Goal: Information Seeking & Learning: Check status

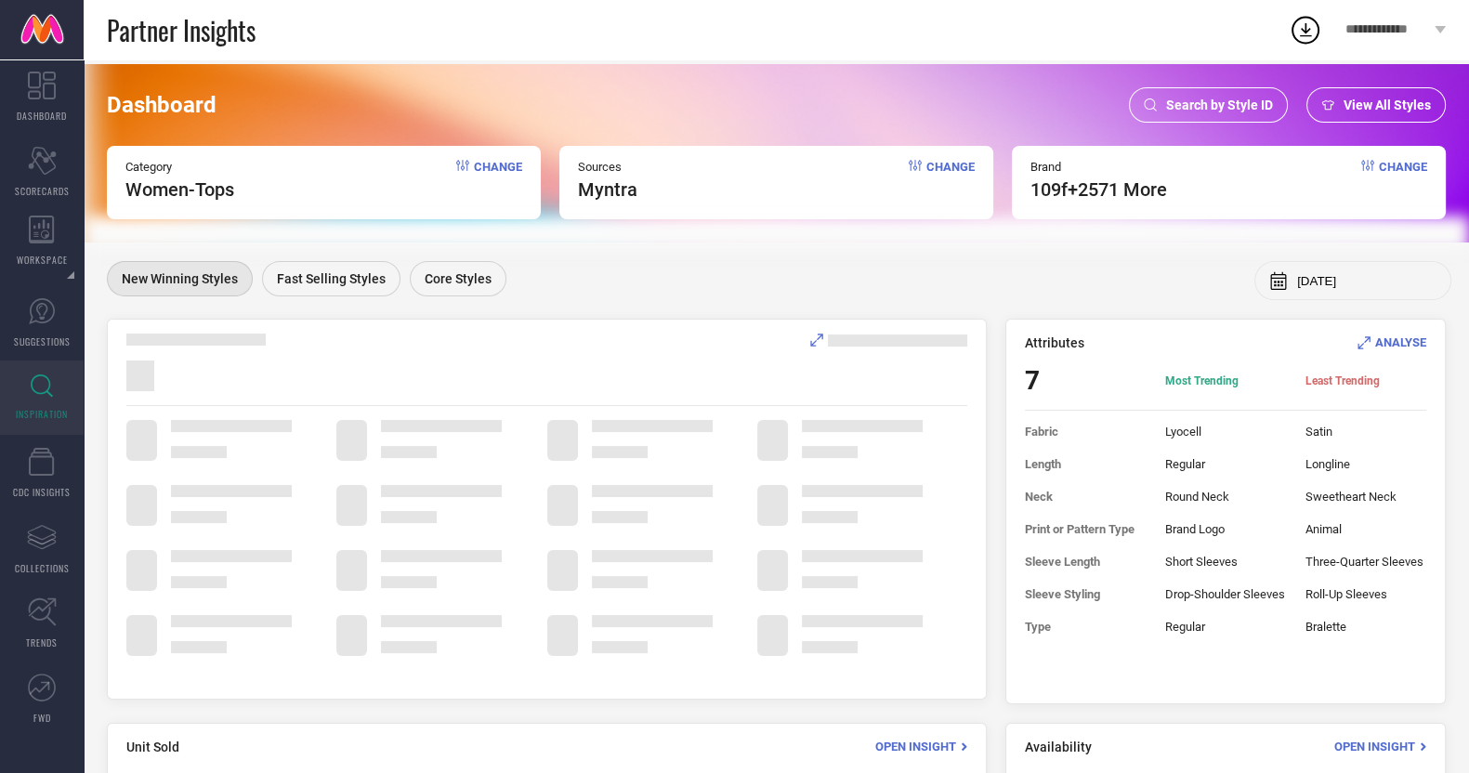
click at [1217, 111] on span "Search by Style ID" at bounding box center [1219, 105] width 107 height 15
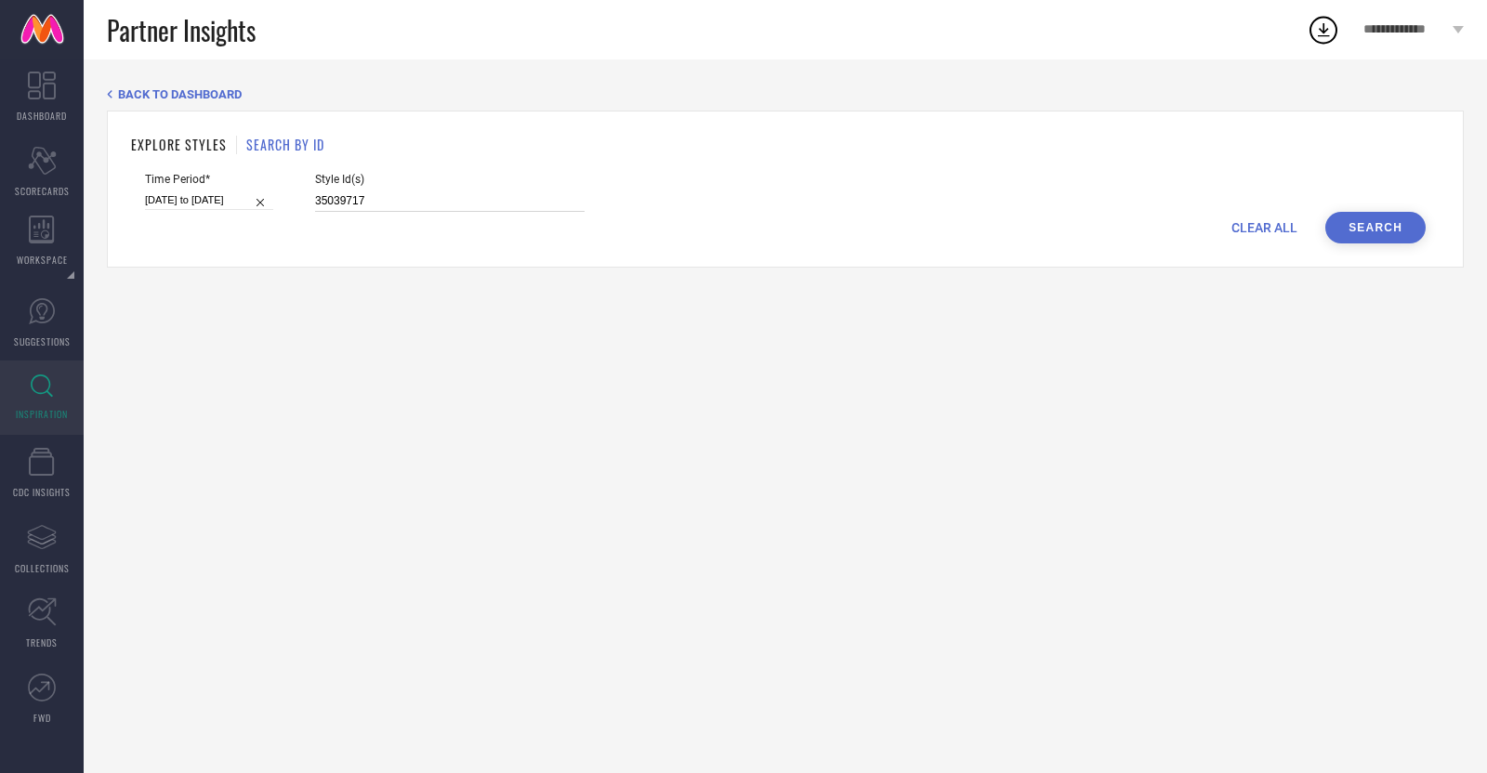
click at [468, 205] on input "35039717" at bounding box center [449, 200] width 269 height 21
paste input "274539 35274538"
type input "35274539 35274538"
click at [190, 206] on input "[DATE] to [DATE]" at bounding box center [209, 200] width 128 height 20
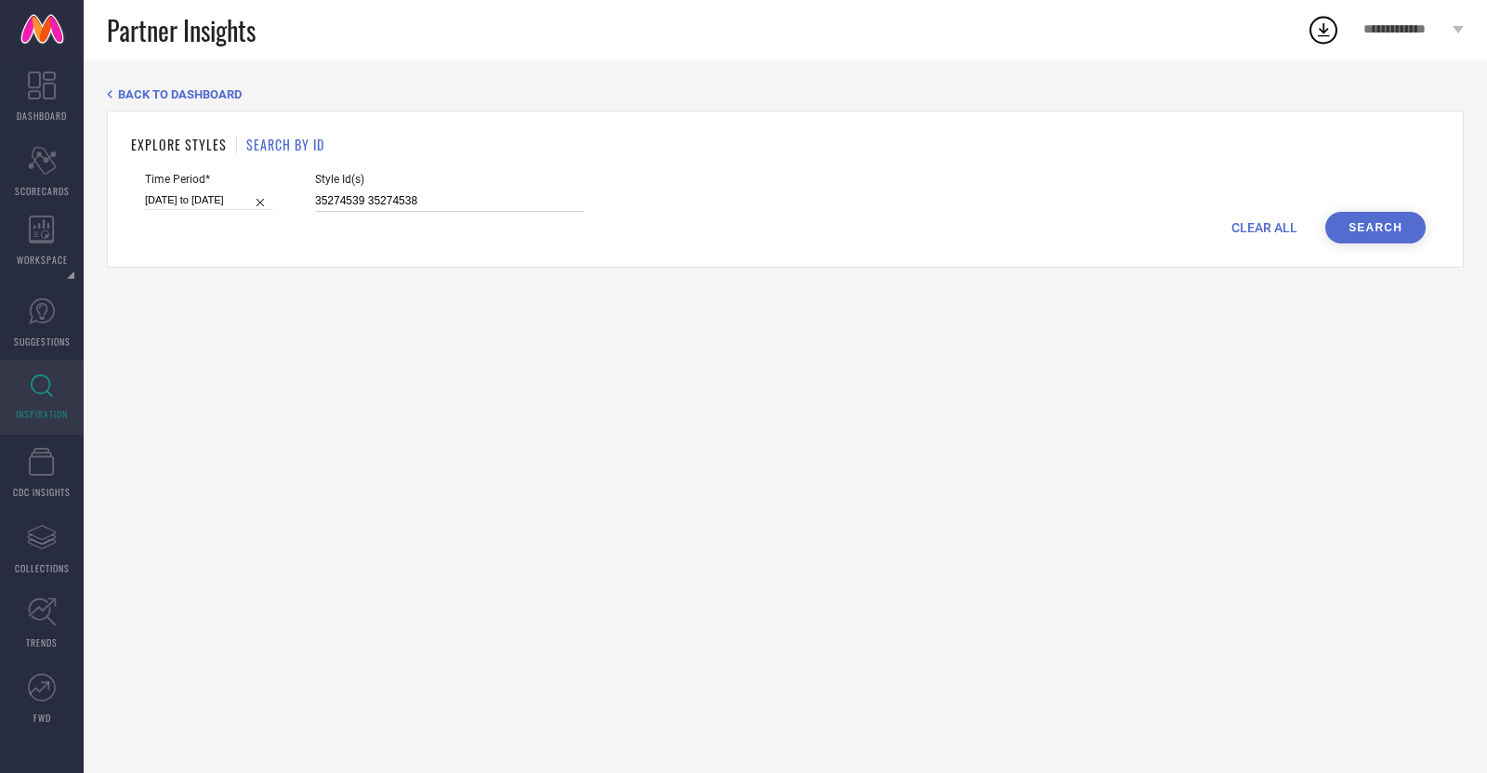
select select "7"
select select "2025"
select select "8"
select select "2025"
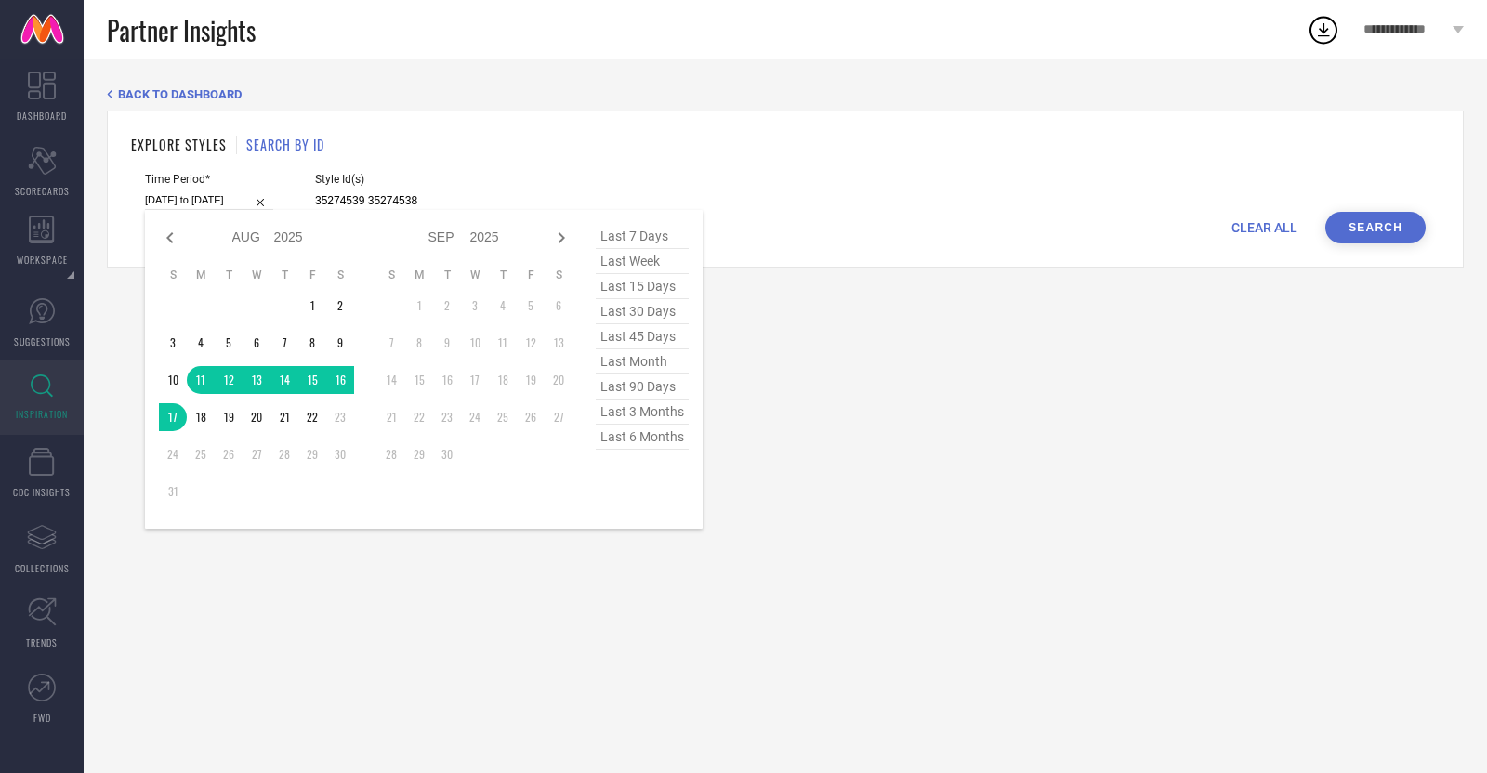
type input "35274539 35274538"
click at [652, 305] on span "last 30 days" at bounding box center [642, 311] width 93 height 25
type input "[DATE] to [DATE]"
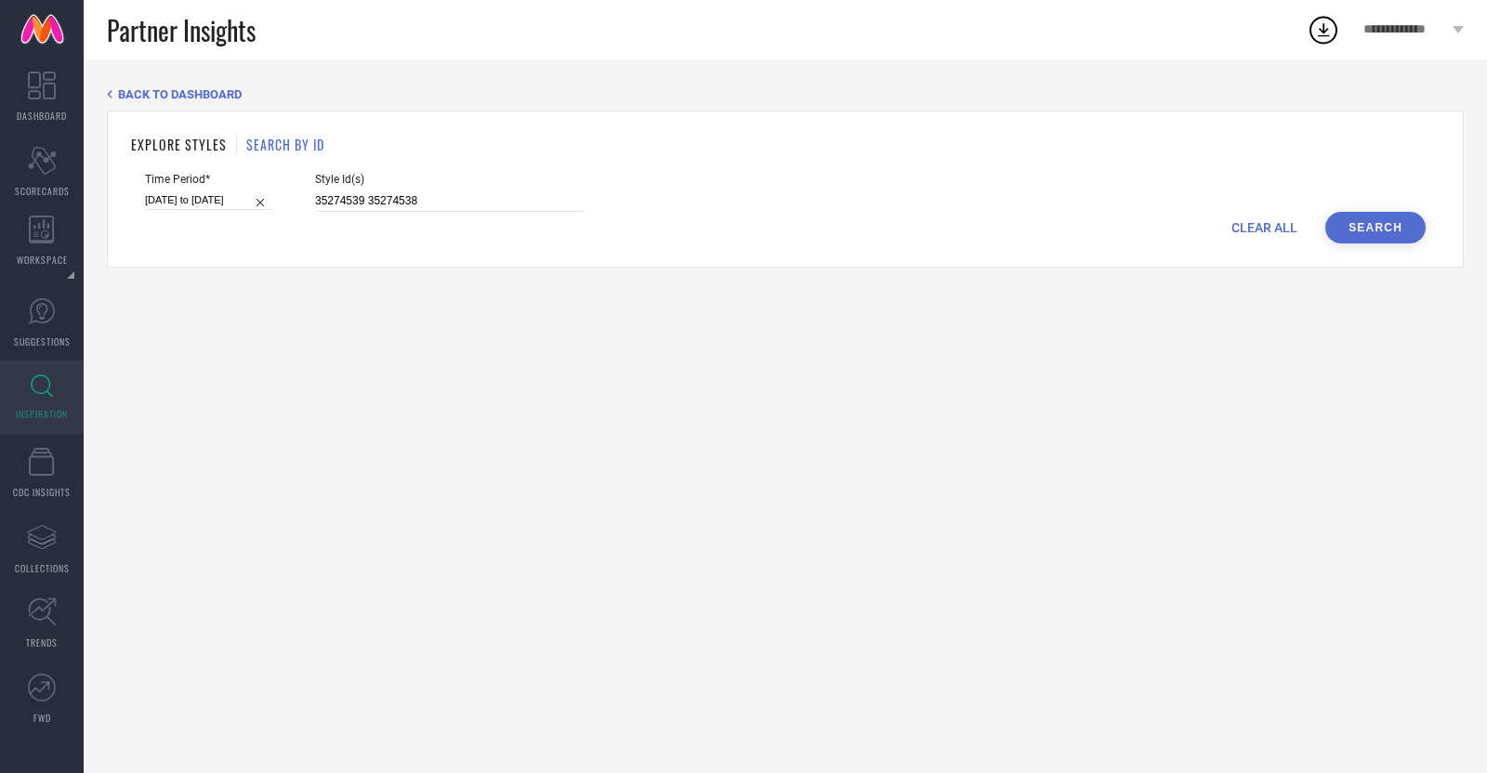
click at [1383, 218] on button "Search" at bounding box center [1375, 228] width 100 height 32
